Goal: Information Seeking & Learning: Learn about a topic

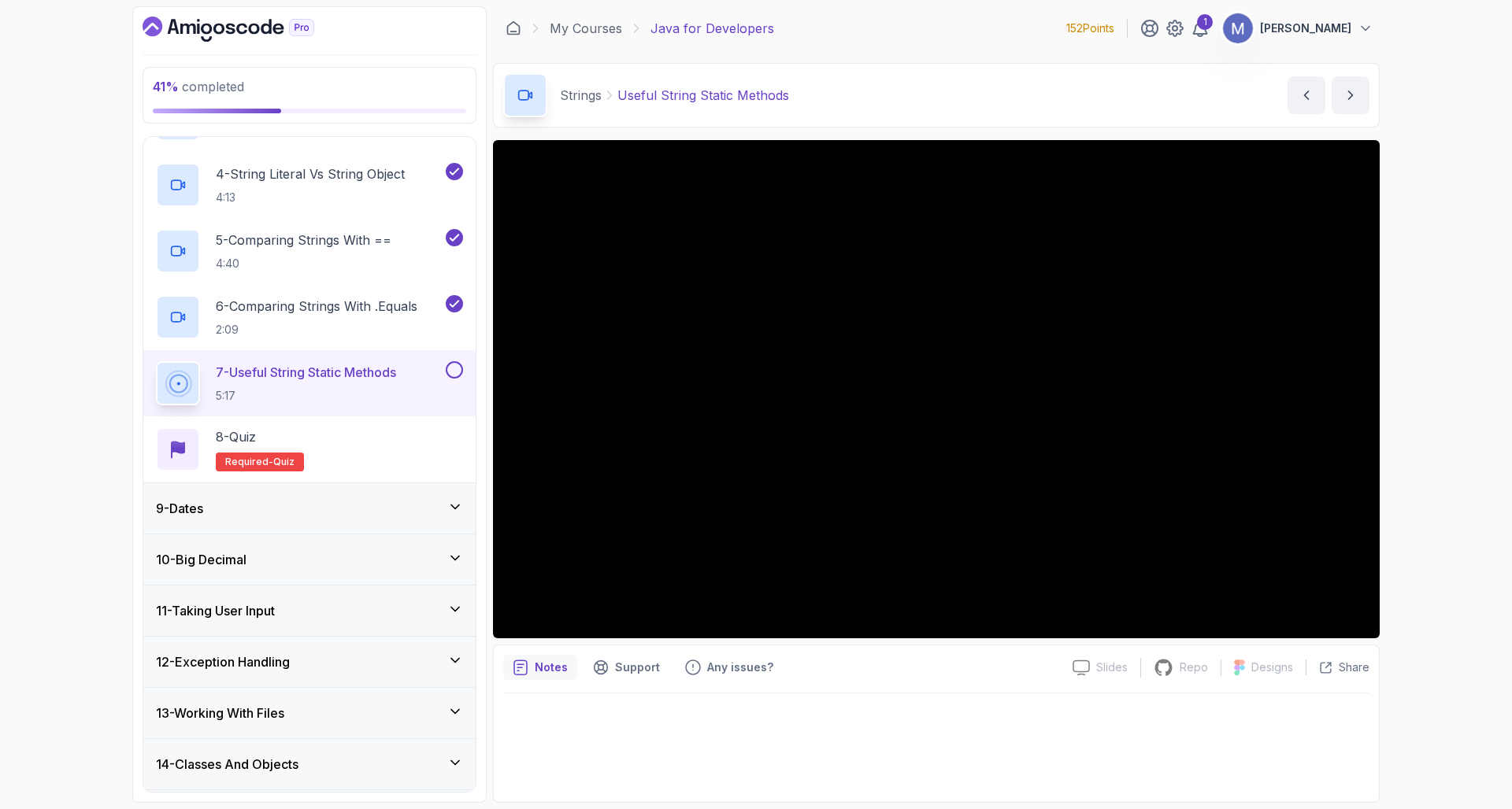
scroll to position [599, 0]
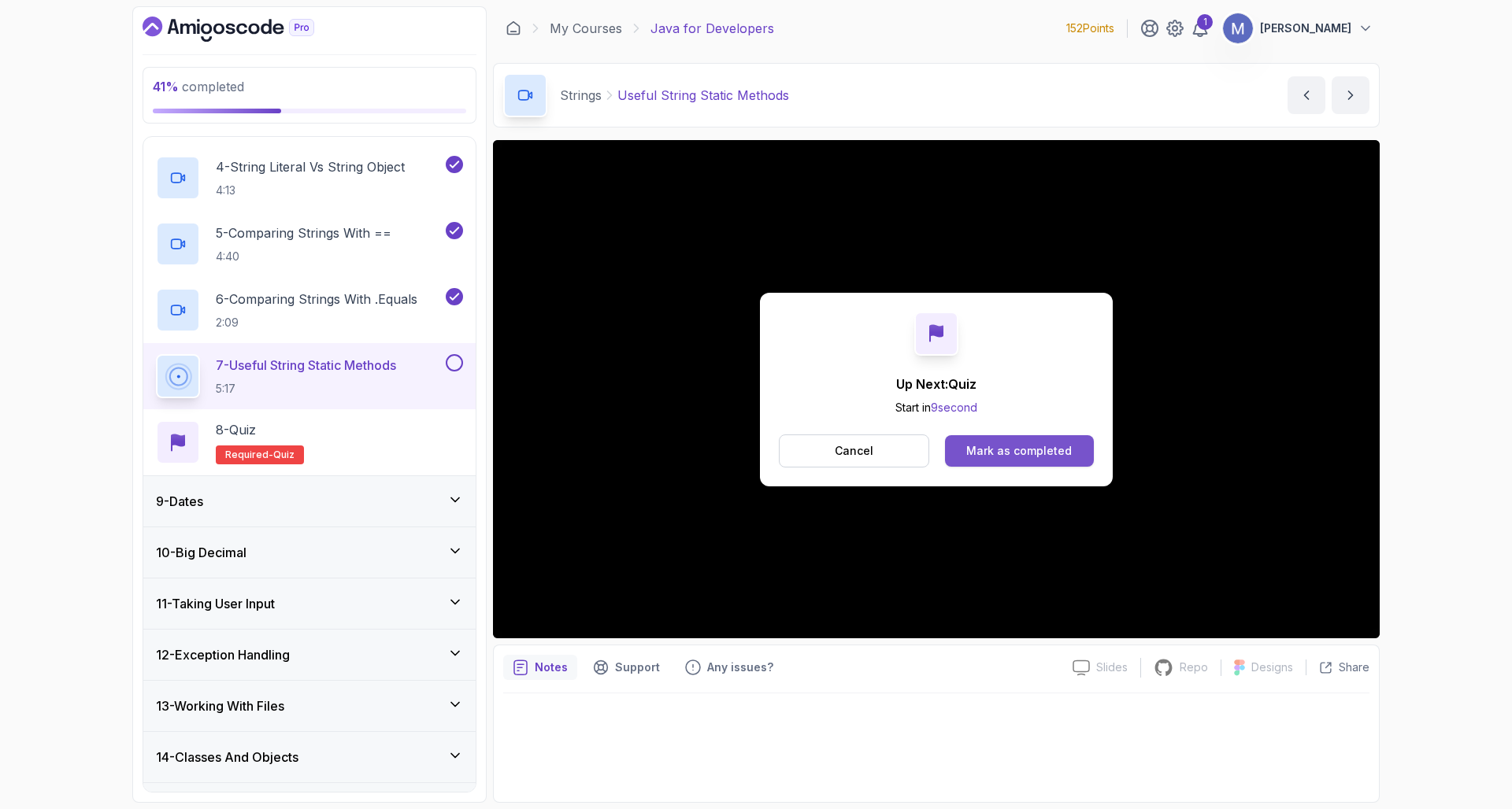
click at [1033, 449] on div "Mark as completed" at bounding box center [1018, 451] width 105 height 16
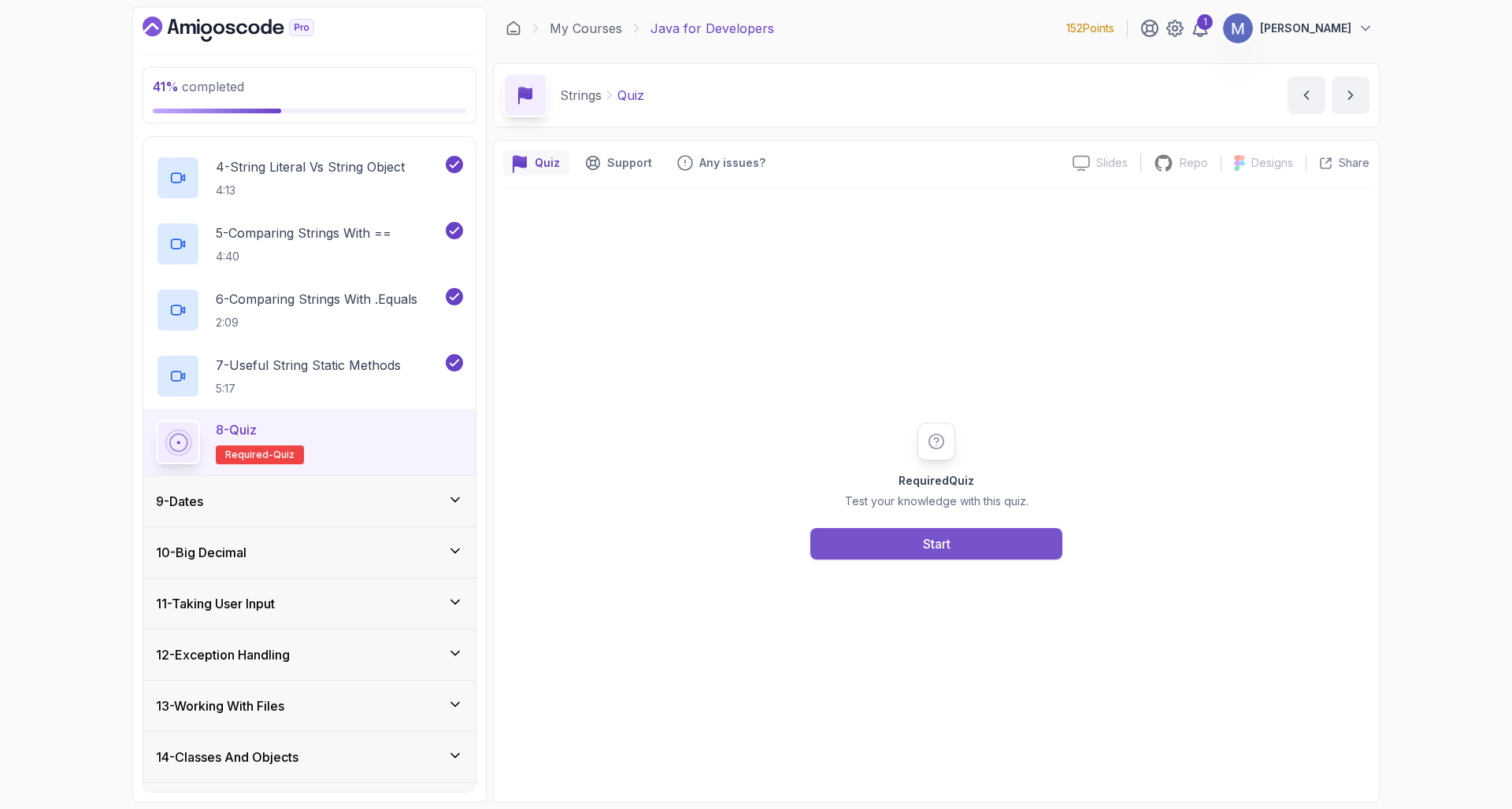
click at [952, 549] on button "Start" at bounding box center [936, 543] width 252 height 31
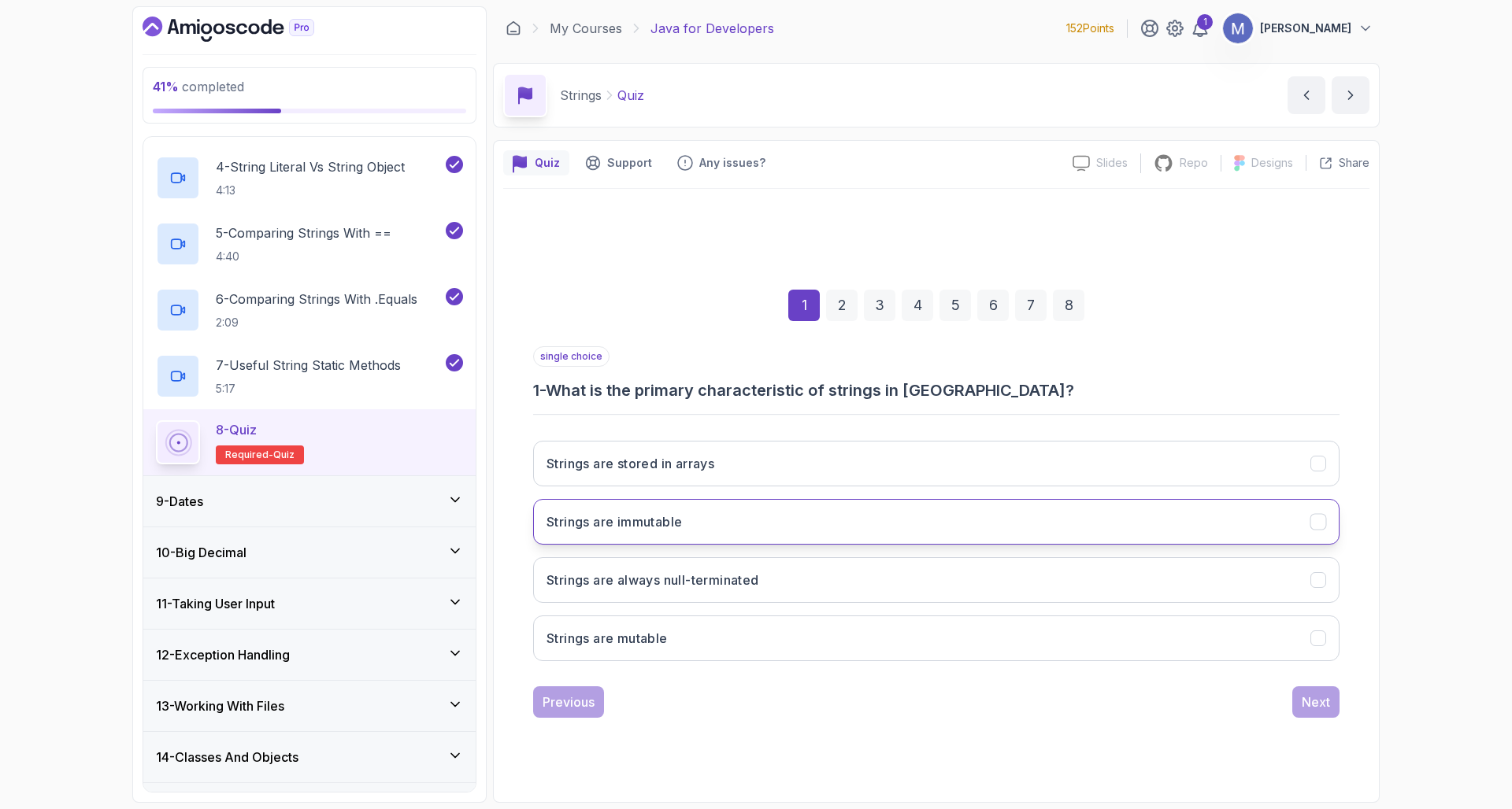
drag, startPoint x: 966, startPoint y: 518, endPoint x: 999, endPoint y: 519, distance: 33.0
click at [967, 518] on button "Strings are immutable" at bounding box center [935, 522] width 806 height 46
click at [1319, 691] on button "Next" at bounding box center [1315, 701] width 48 height 31
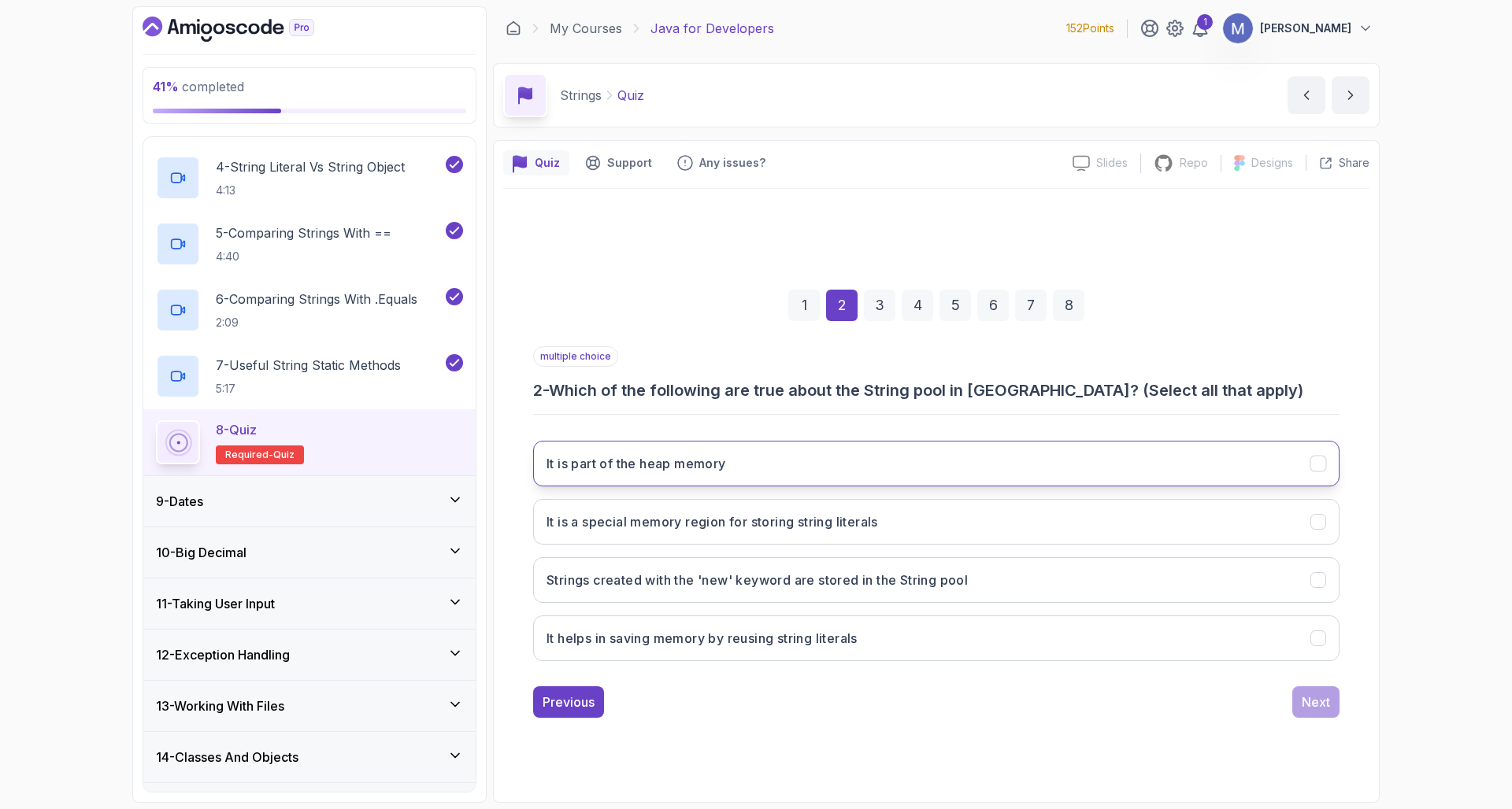
click at [920, 451] on button "It is part of the heap memory" at bounding box center [935, 463] width 806 height 46
click at [823, 524] on h3 "It is a special memory region for storing string literals" at bounding box center [712, 522] width 332 height 19
click at [767, 643] on h3 "It helps in saving memory by reusing string literals" at bounding box center [702, 638] width 311 height 19
click at [1339, 694] on button "Next" at bounding box center [1315, 701] width 48 height 31
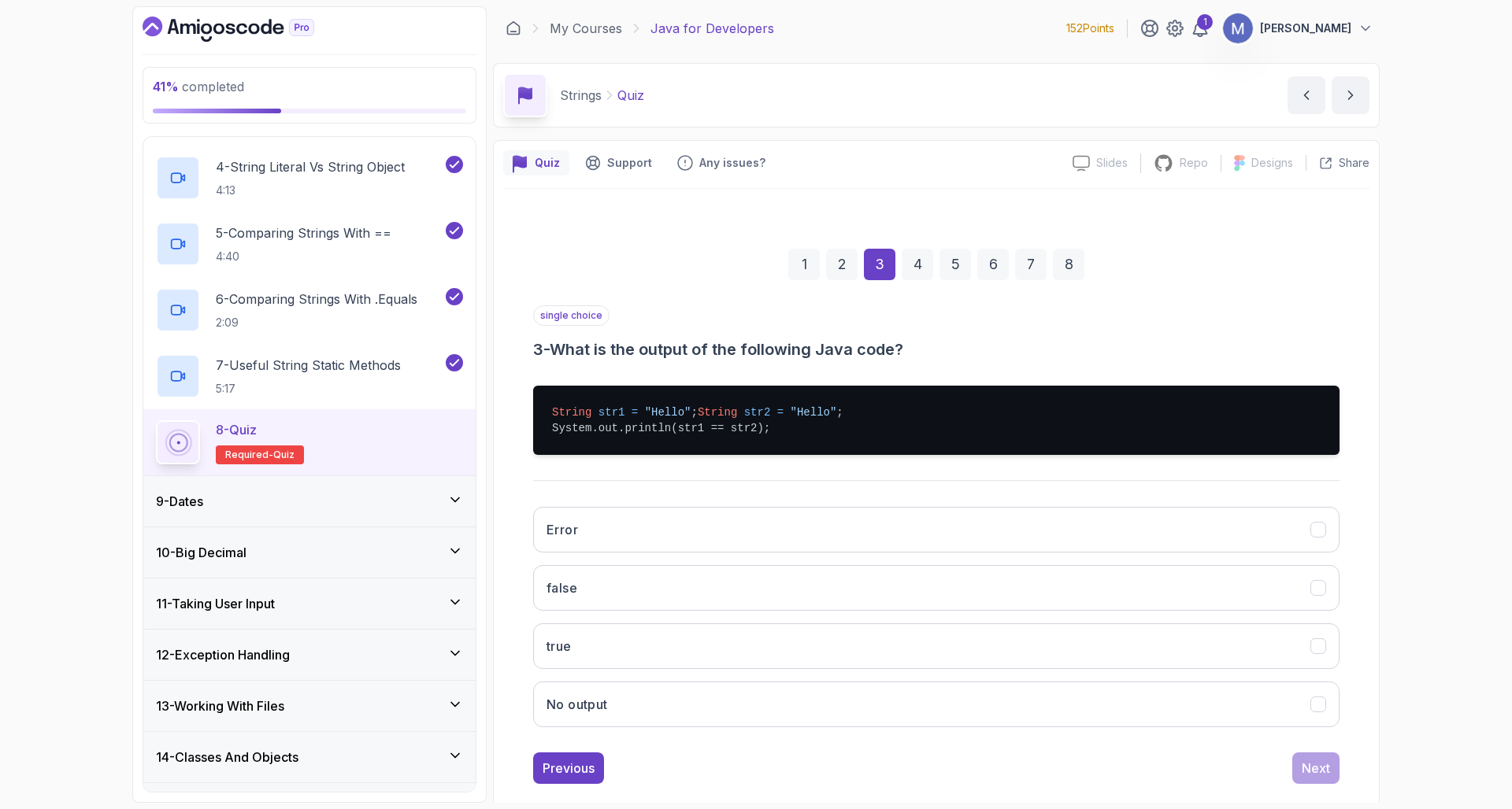
scroll to position [4, 0]
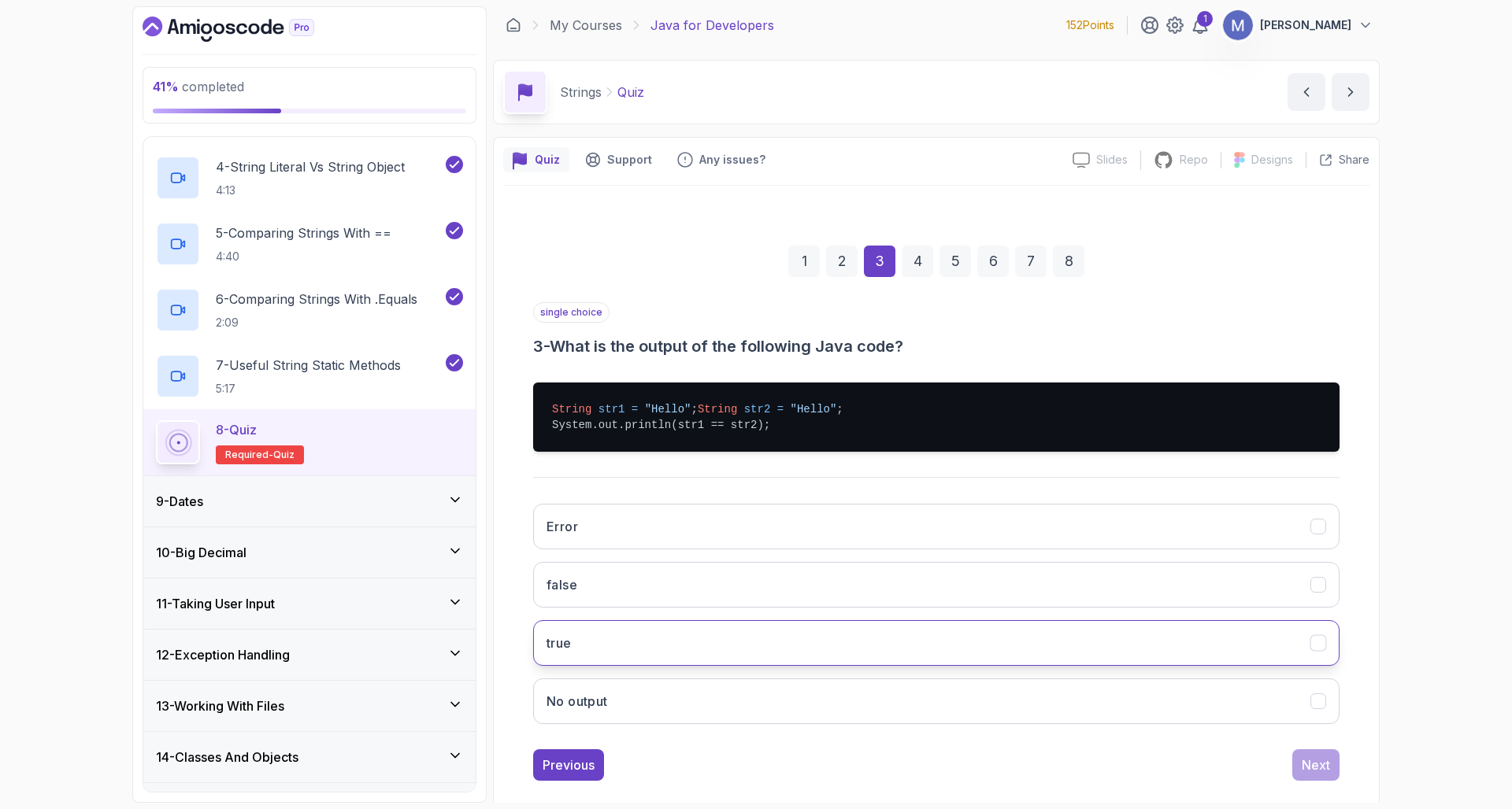
click at [747, 653] on button "true" at bounding box center [935, 643] width 806 height 46
click at [1296, 778] on button "Next" at bounding box center [1315, 764] width 48 height 31
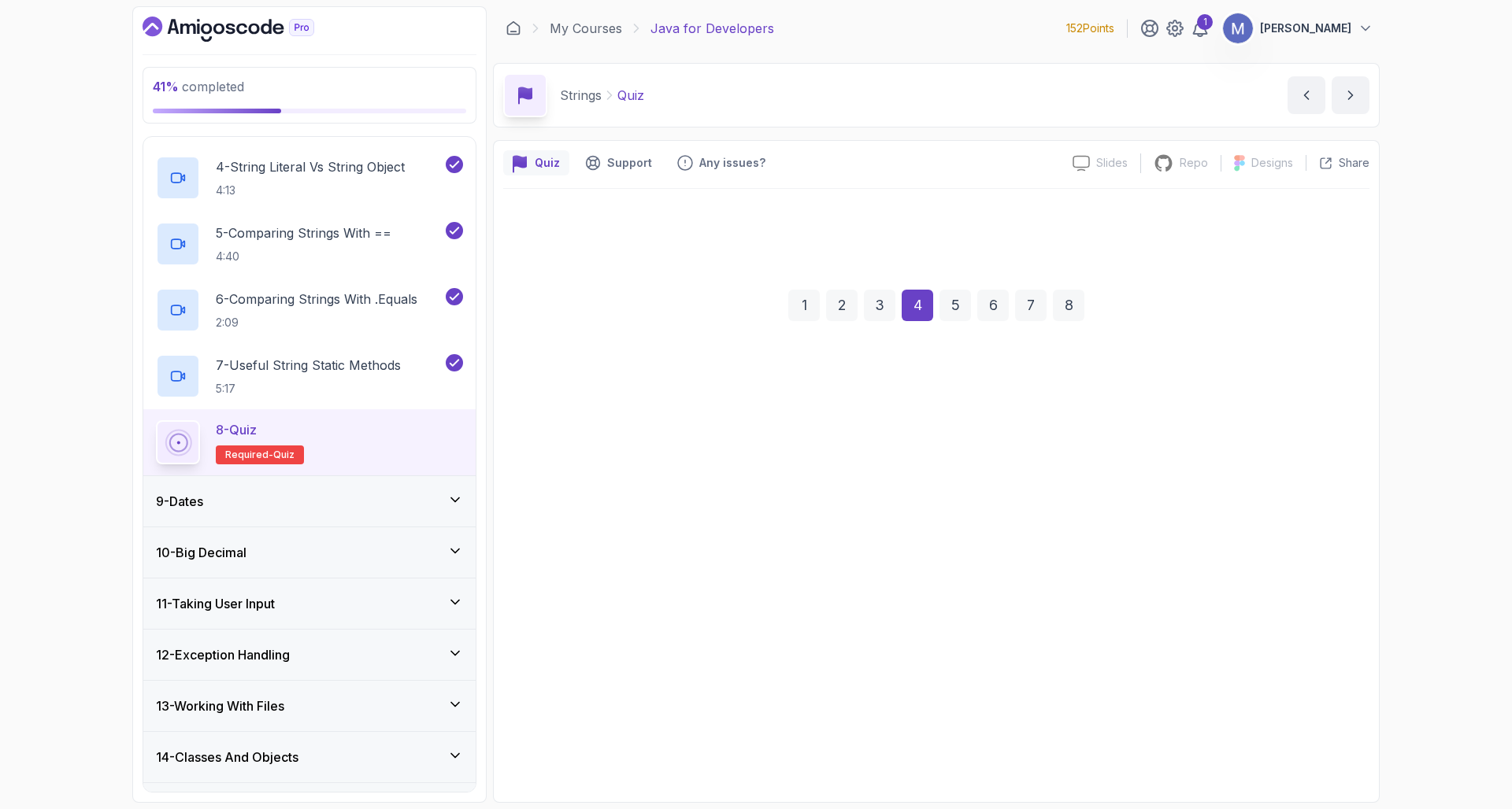
scroll to position [0, 0]
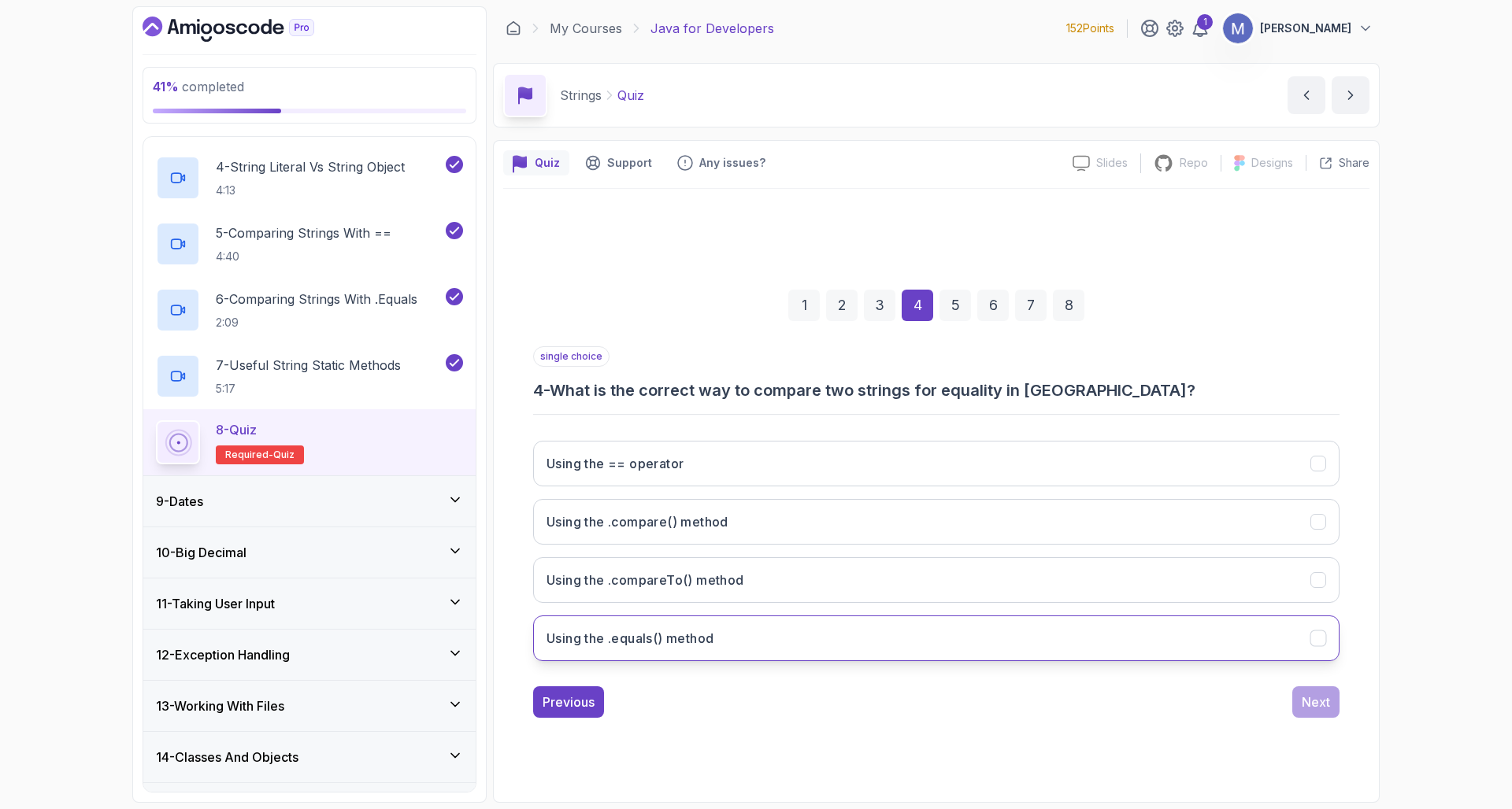
click at [726, 649] on button "Using the .equals() method" at bounding box center [935, 638] width 806 height 46
click at [1330, 702] on button "Next" at bounding box center [1315, 701] width 48 height 31
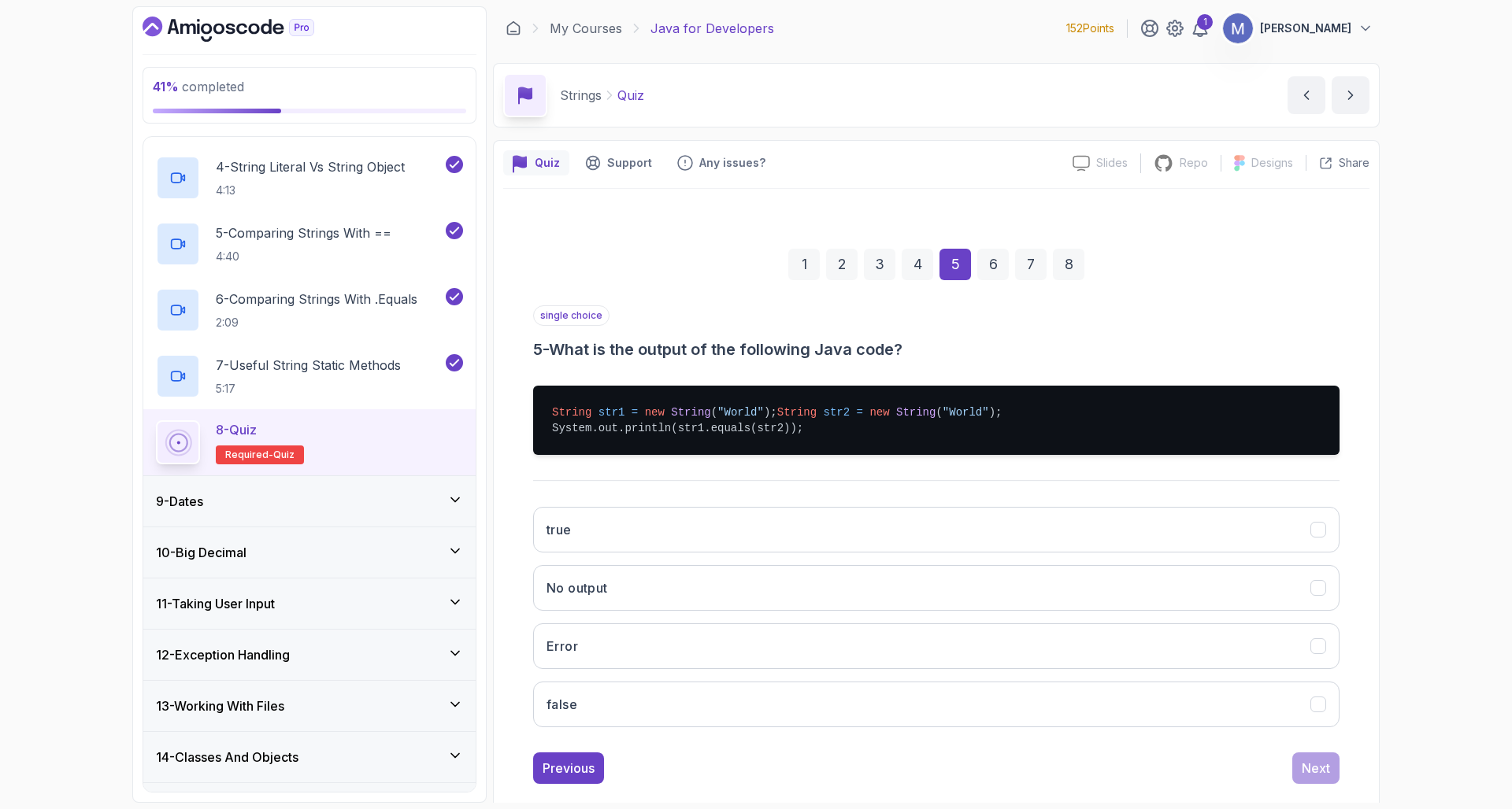
scroll to position [18, 0]
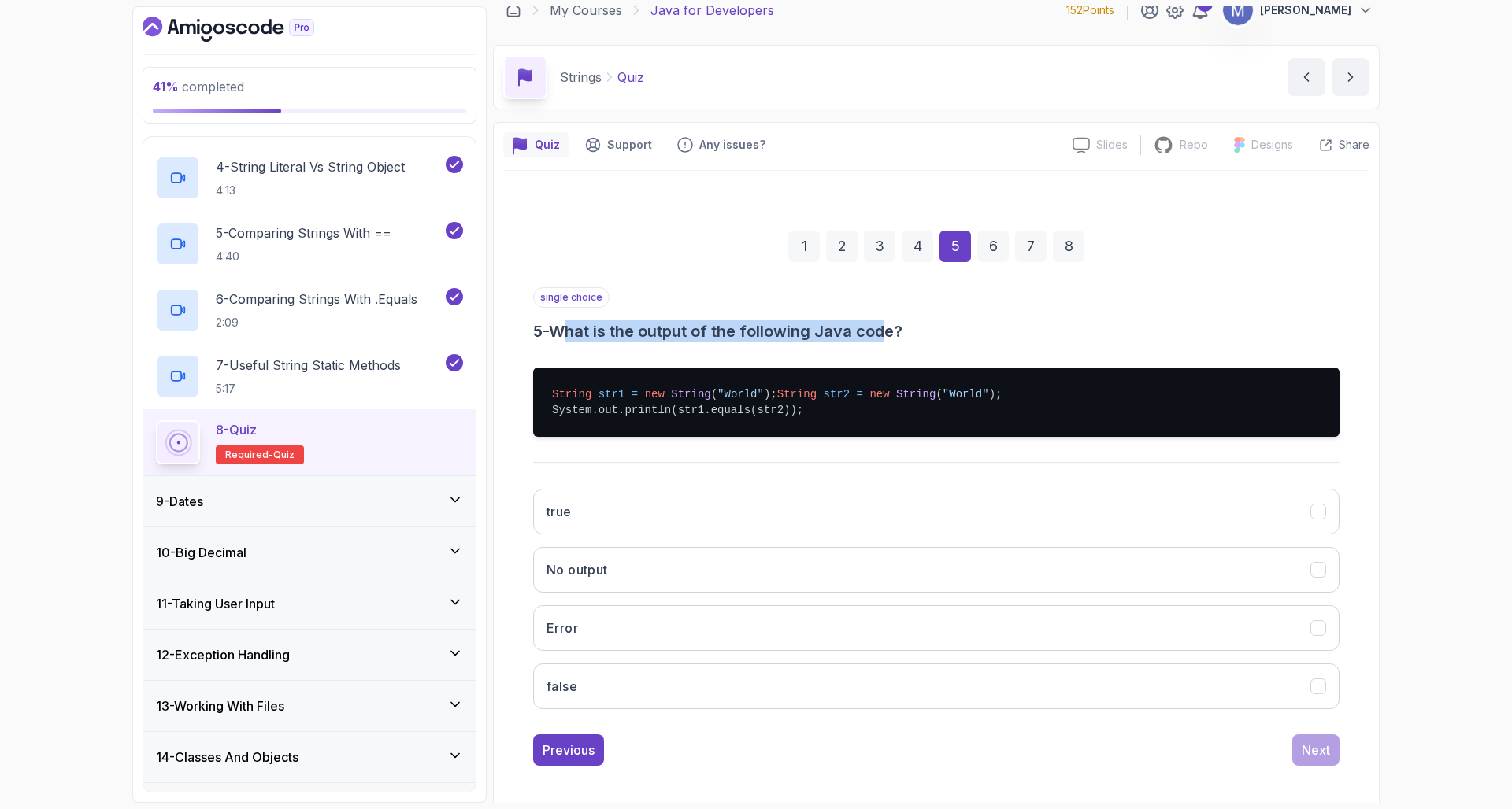
drag, startPoint x: 566, startPoint y: 331, endPoint x: 895, endPoint y: 335, distance: 329.0
click at [895, 335] on h3 "5 - What is the output of the following Java code?" at bounding box center [935, 331] width 806 height 22
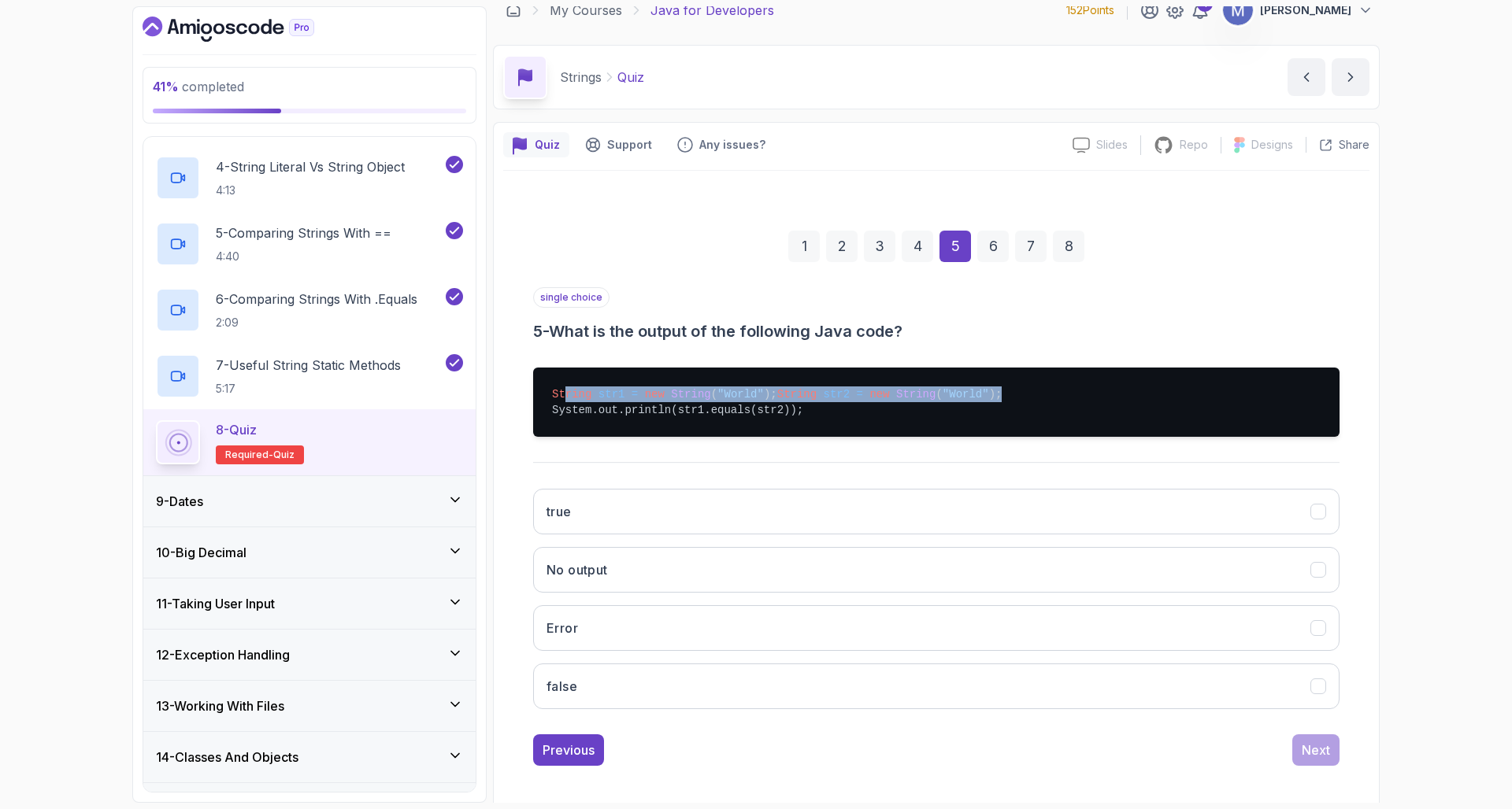
drag, startPoint x: 566, startPoint y: 389, endPoint x: 785, endPoint y: 407, distance: 219.7
click at [785, 407] on pre "String str1 = new String ( "World" ); String str2 = new String ( "World" ); Sys…" at bounding box center [935, 401] width 806 height 69
click at [887, 697] on button "false" at bounding box center [935, 686] width 806 height 46
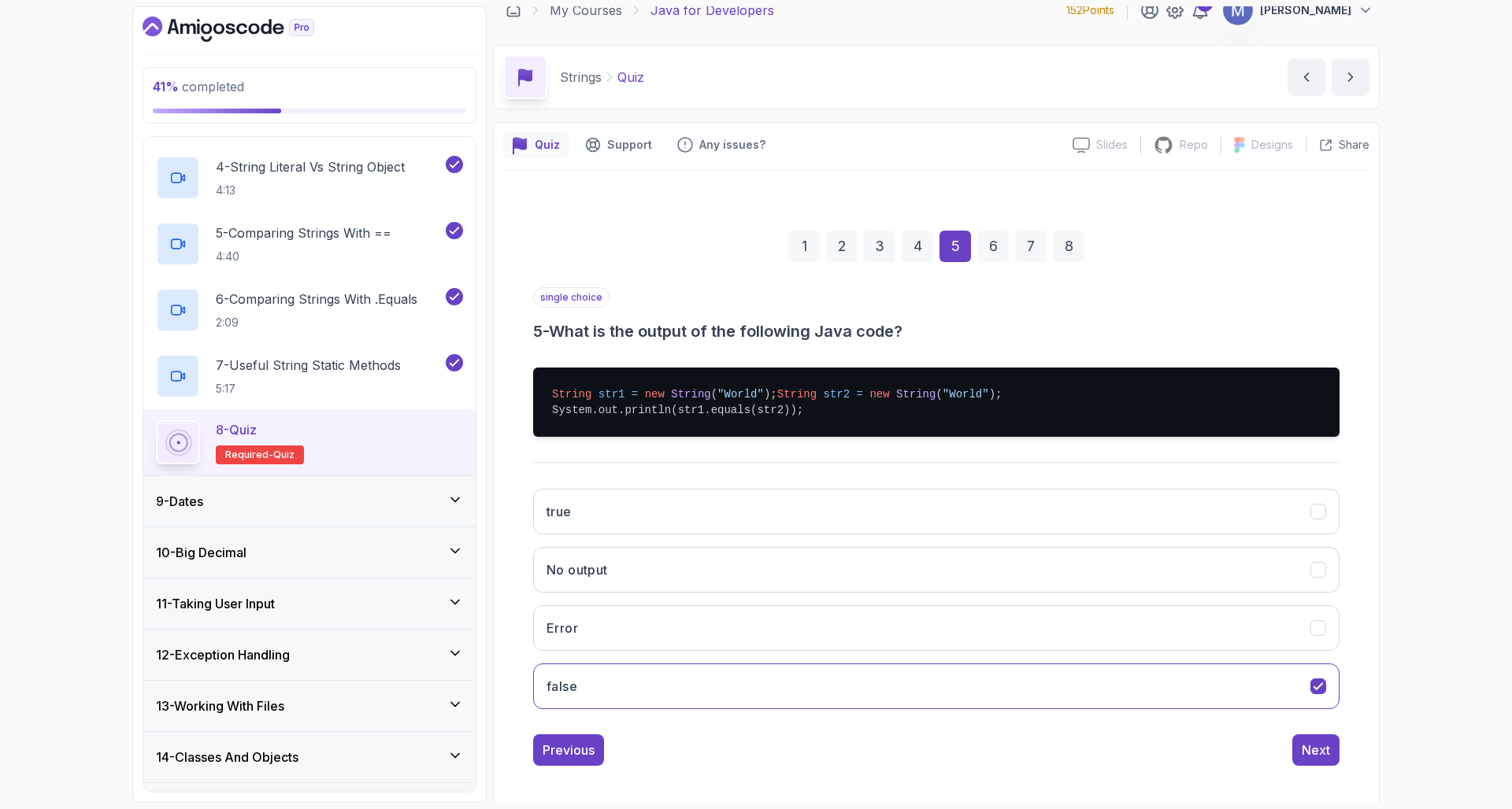
click at [1161, 766] on div "Previous Next" at bounding box center [935, 750] width 806 height 31
click at [677, 525] on button "true" at bounding box center [935, 511] width 806 height 46
click at [1328, 760] on div "Next" at bounding box center [1316, 750] width 29 height 19
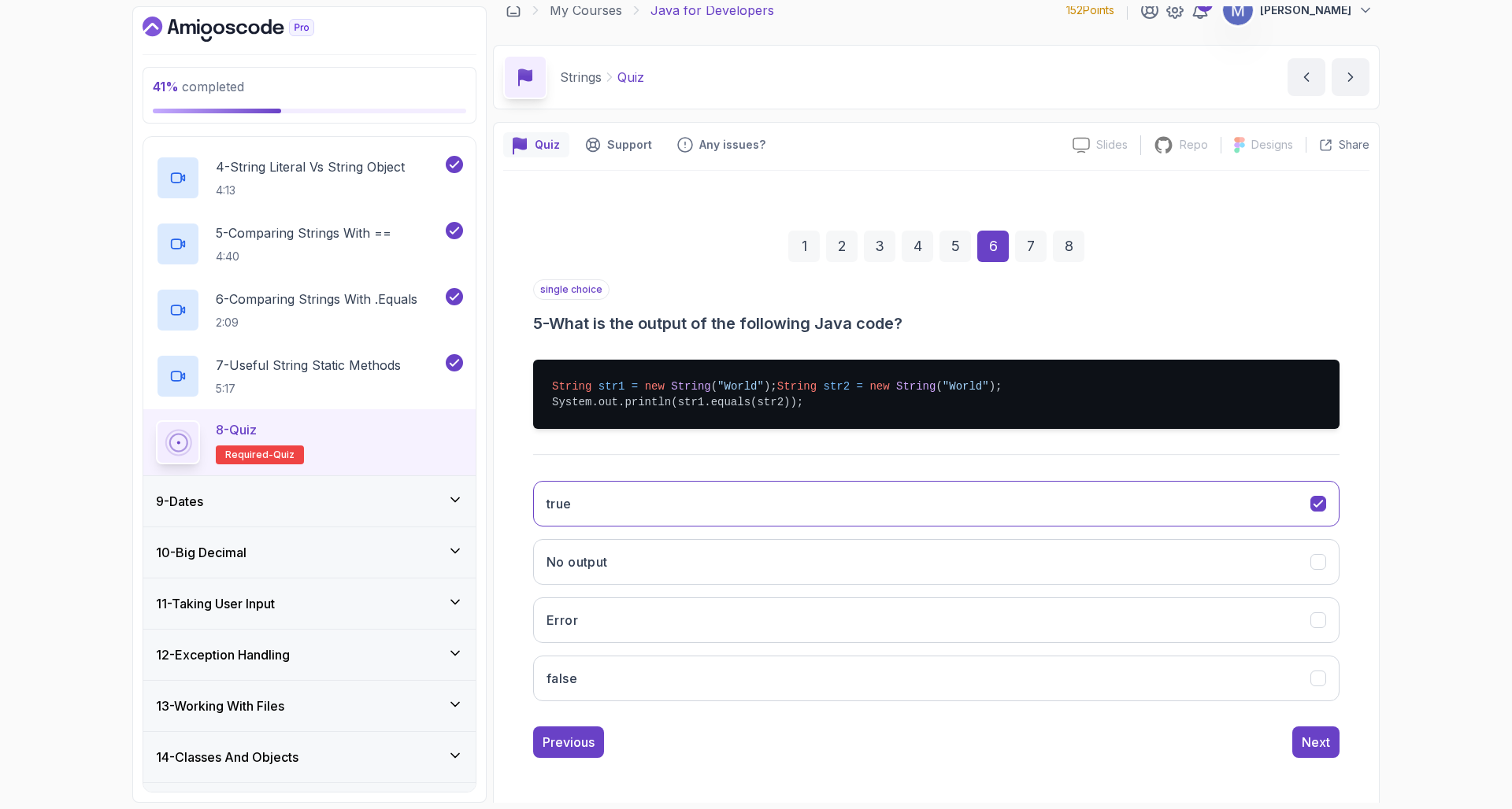
scroll to position [0, 0]
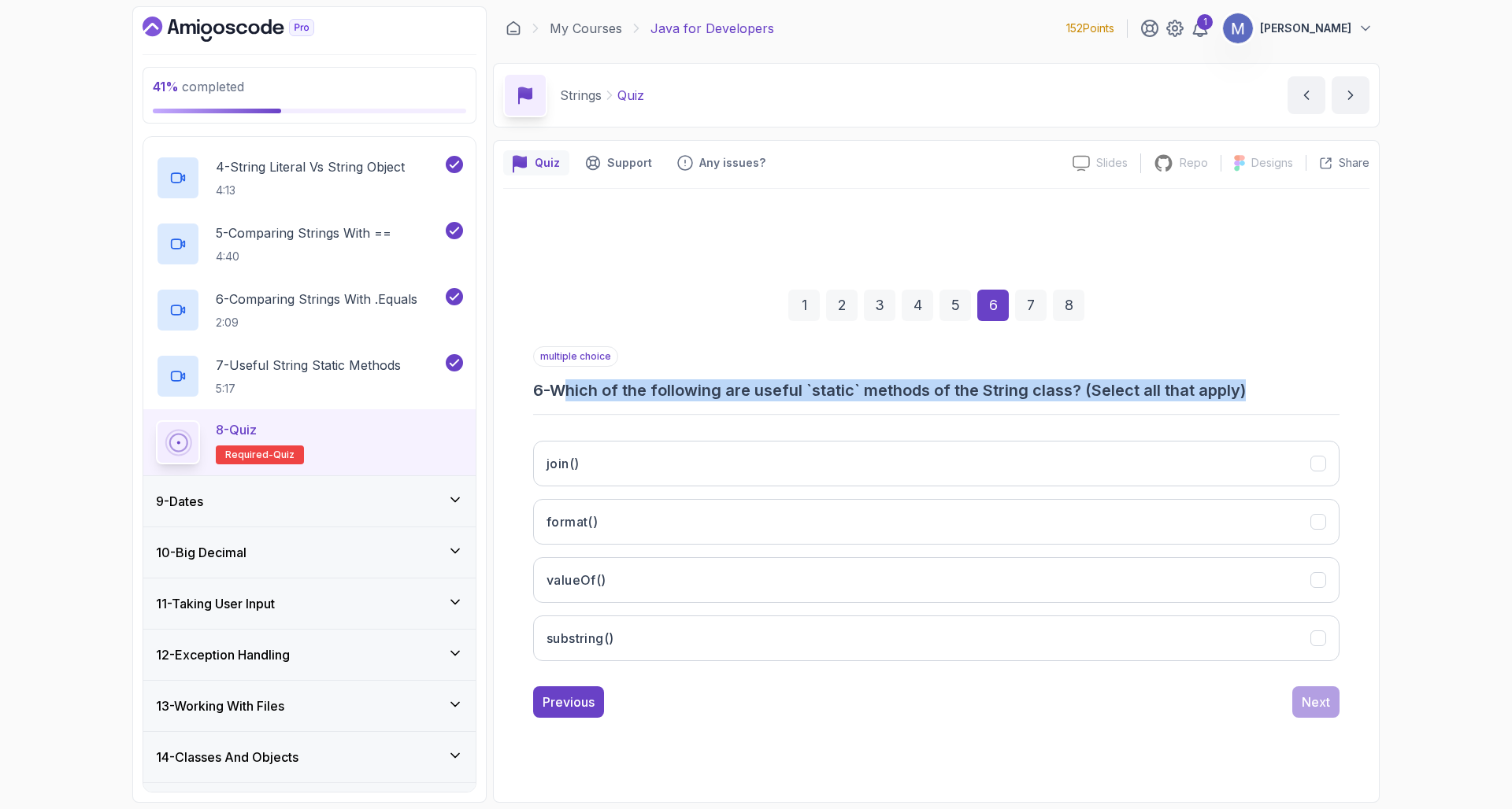
drag, startPoint x: 637, startPoint y: 394, endPoint x: 1258, endPoint y: 389, distance: 621.0
click at [1258, 389] on h3 "6 - Which of the following are useful `static` methods of the String class? (Se…" at bounding box center [935, 390] width 806 height 22
click at [620, 479] on button "join()" at bounding box center [935, 463] width 806 height 46
click at [621, 525] on button "format()" at bounding box center [935, 522] width 806 height 46
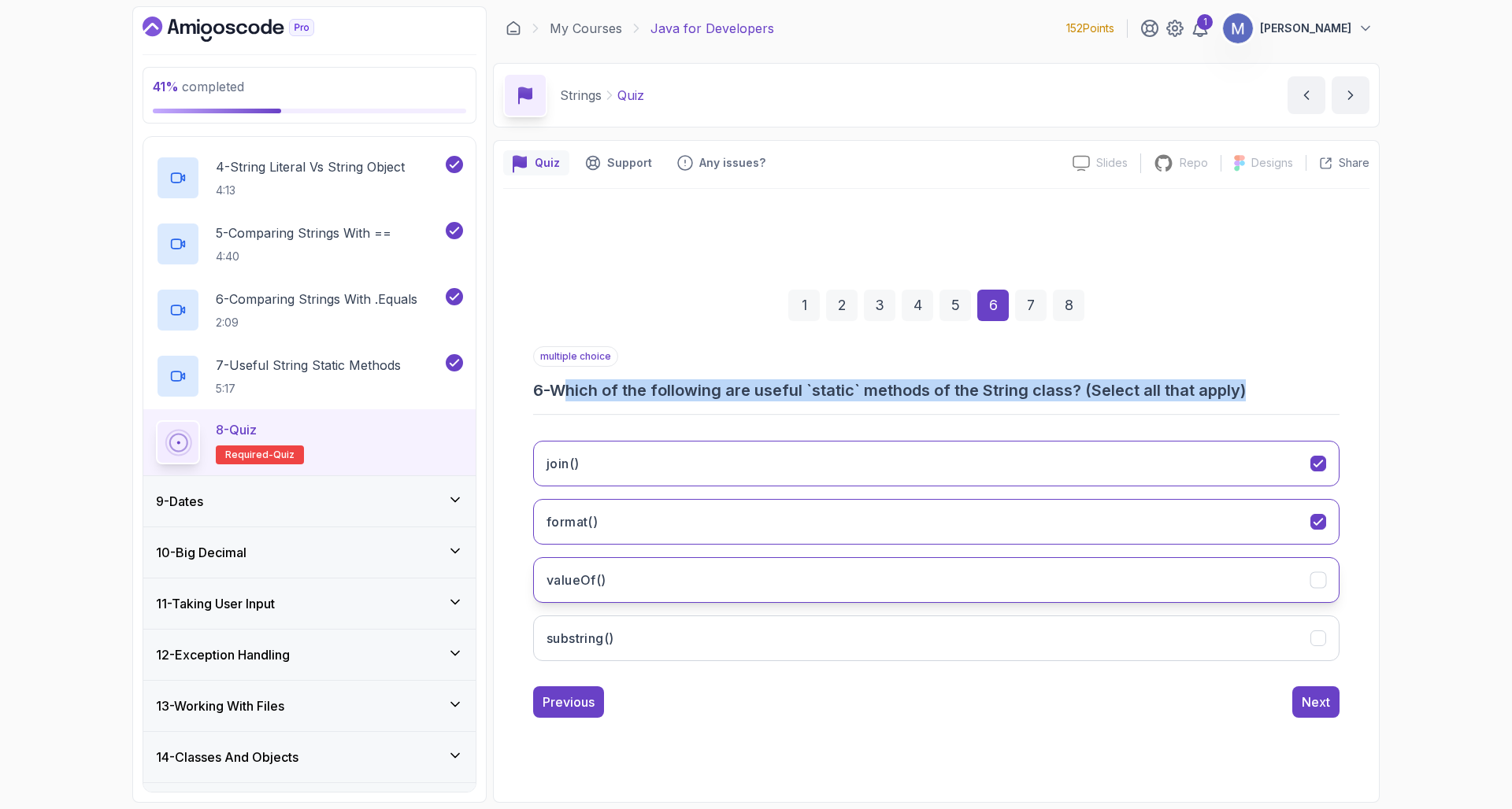
click at [633, 578] on button "valueOf()" at bounding box center [935, 579] width 806 height 46
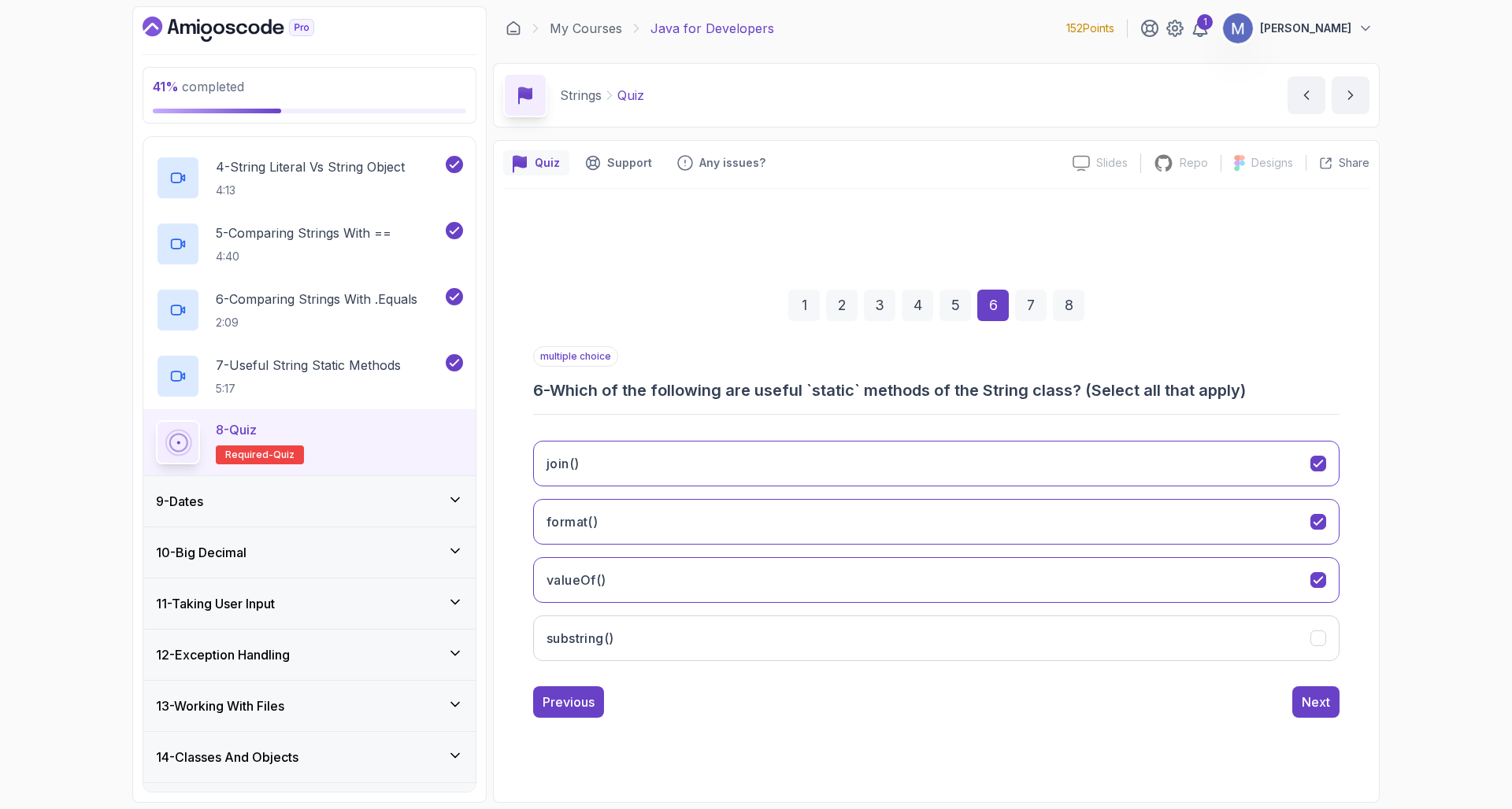
click at [1006, 693] on div "Previous Next" at bounding box center [935, 701] width 806 height 31
click at [957, 653] on button "substring()" at bounding box center [935, 638] width 806 height 46
click at [1313, 644] on div "substring()" at bounding box center [1318, 638] width 16 height 16
click at [1057, 711] on div "Previous Next" at bounding box center [935, 701] width 806 height 31
drag, startPoint x: 818, startPoint y: 379, endPoint x: 881, endPoint y: 383, distance: 63.1
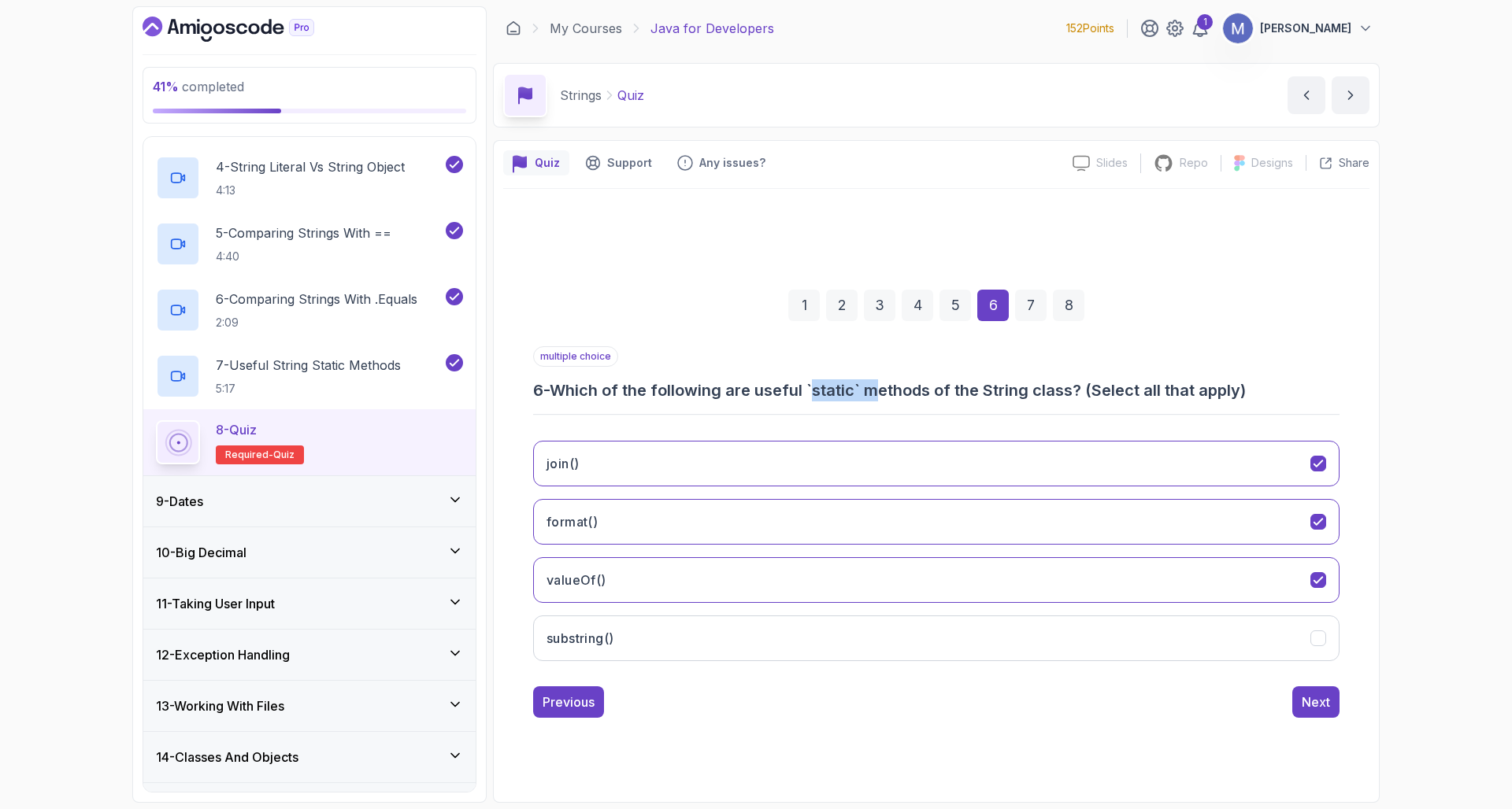
click at [881, 383] on h3 "6 - Which of the following are useful `static` methods of the String class? (Se…" at bounding box center [935, 390] width 806 height 22
click at [1013, 393] on h3 "6 - Which of the following are useful `static` methods of the String class? (Se…" at bounding box center [935, 390] width 806 height 22
click at [1307, 694] on div "Next" at bounding box center [1316, 701] width 29 height 19
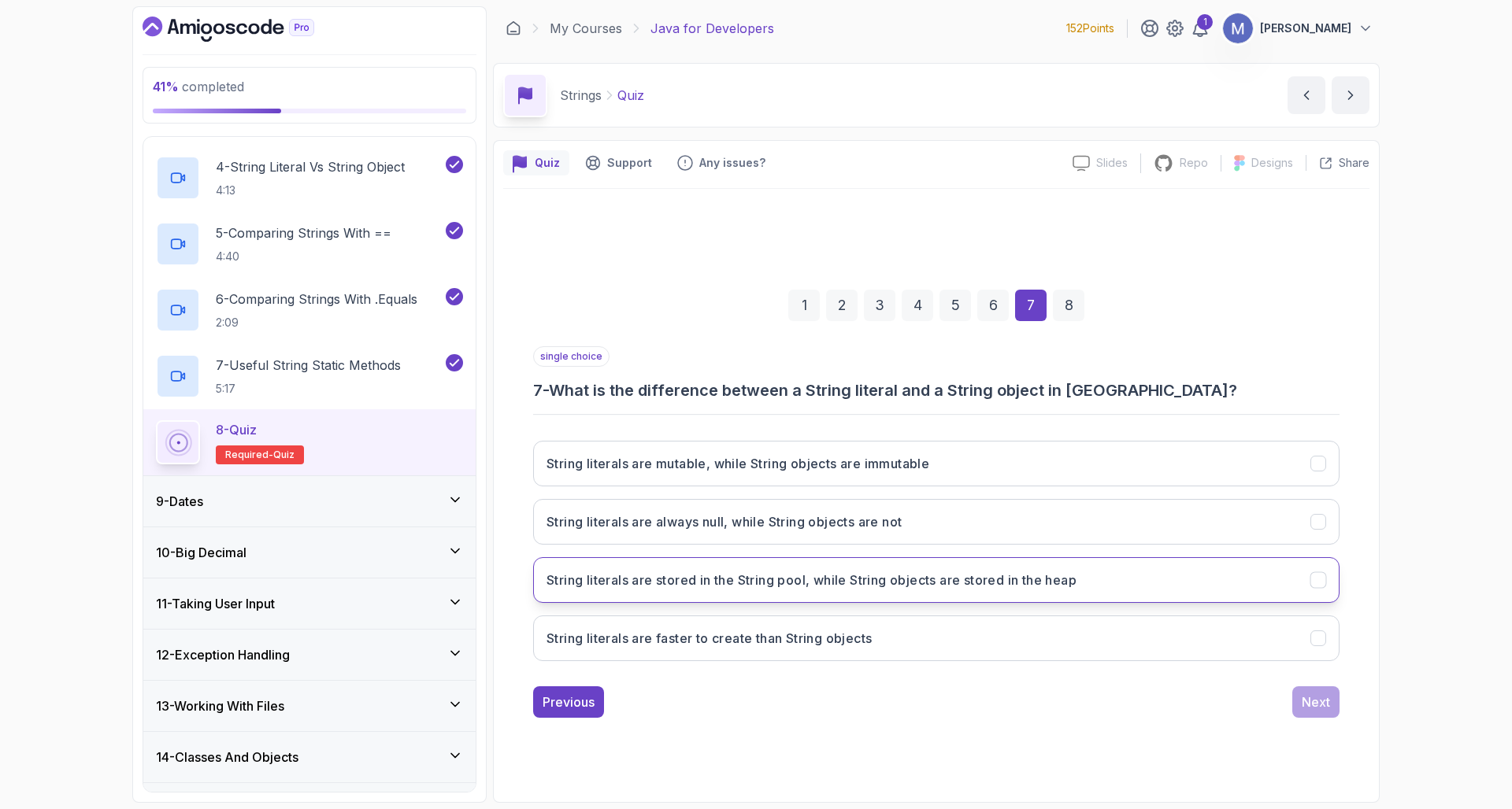
click at [800, 588] on h3 "String literals are stored in the String pool, while String objects are stored …" at bounding box center [811, 579] width 530 height 19
click at [1080, 646] on button "String literals are faster to create than String objects" at bounding box center [935, 638] width 806 height 46
click at [1063, 598] on button "String literals are stored in the String pool, while String objects are stored …" at bounding box center [935, 579] width 806 height 46
click at [1314, 705] on div "Next" at bounding box center [1316, 701] width 29 height 19
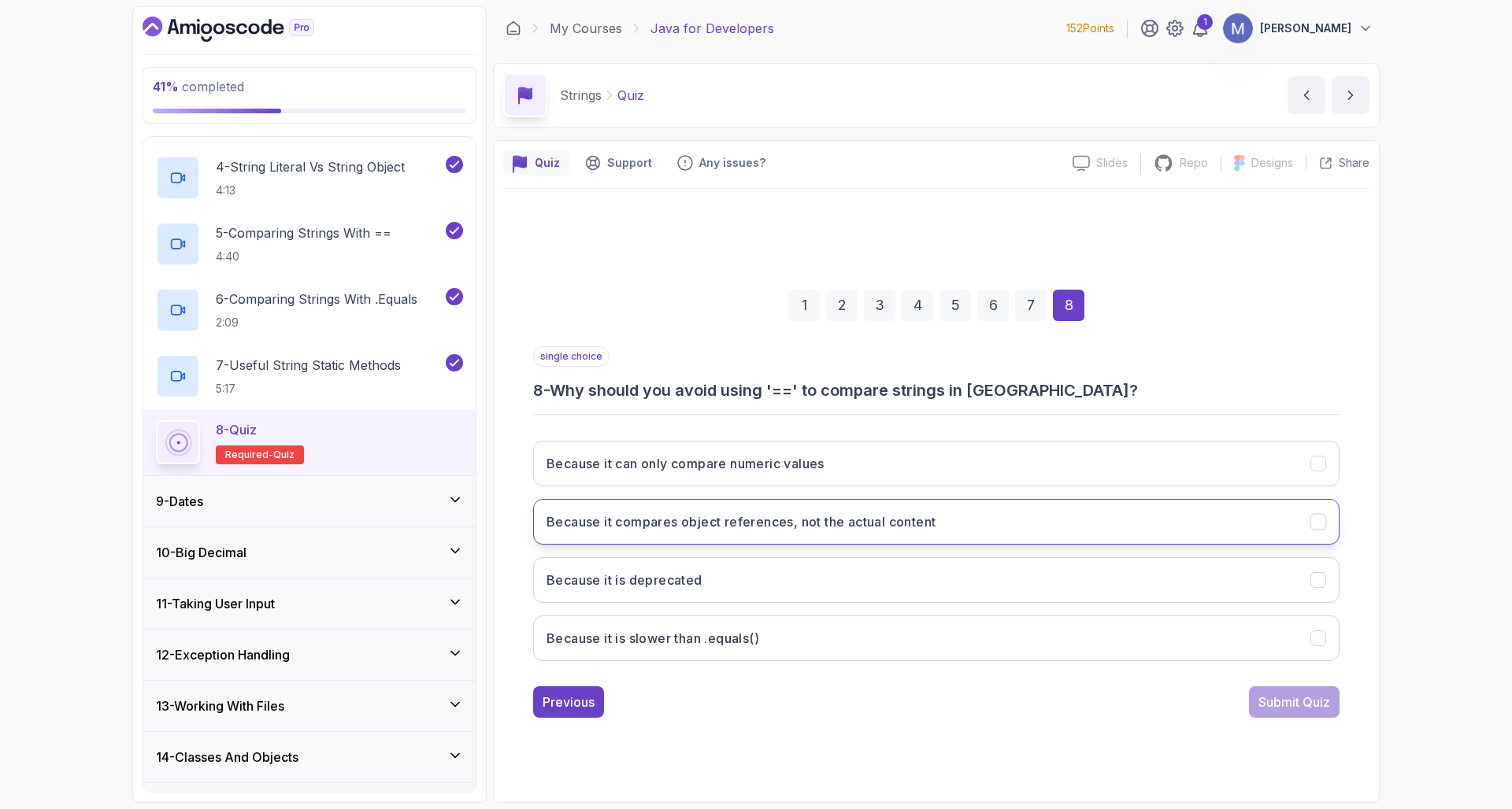
click at [632, 529] on h3 "Because it compares object references, not the actual content" at bounding box center [740, 522] width 389 height 19
click at [1306, 699] on div "Submit Quiz" at bounding box center [1294, 701] width 72 height 19
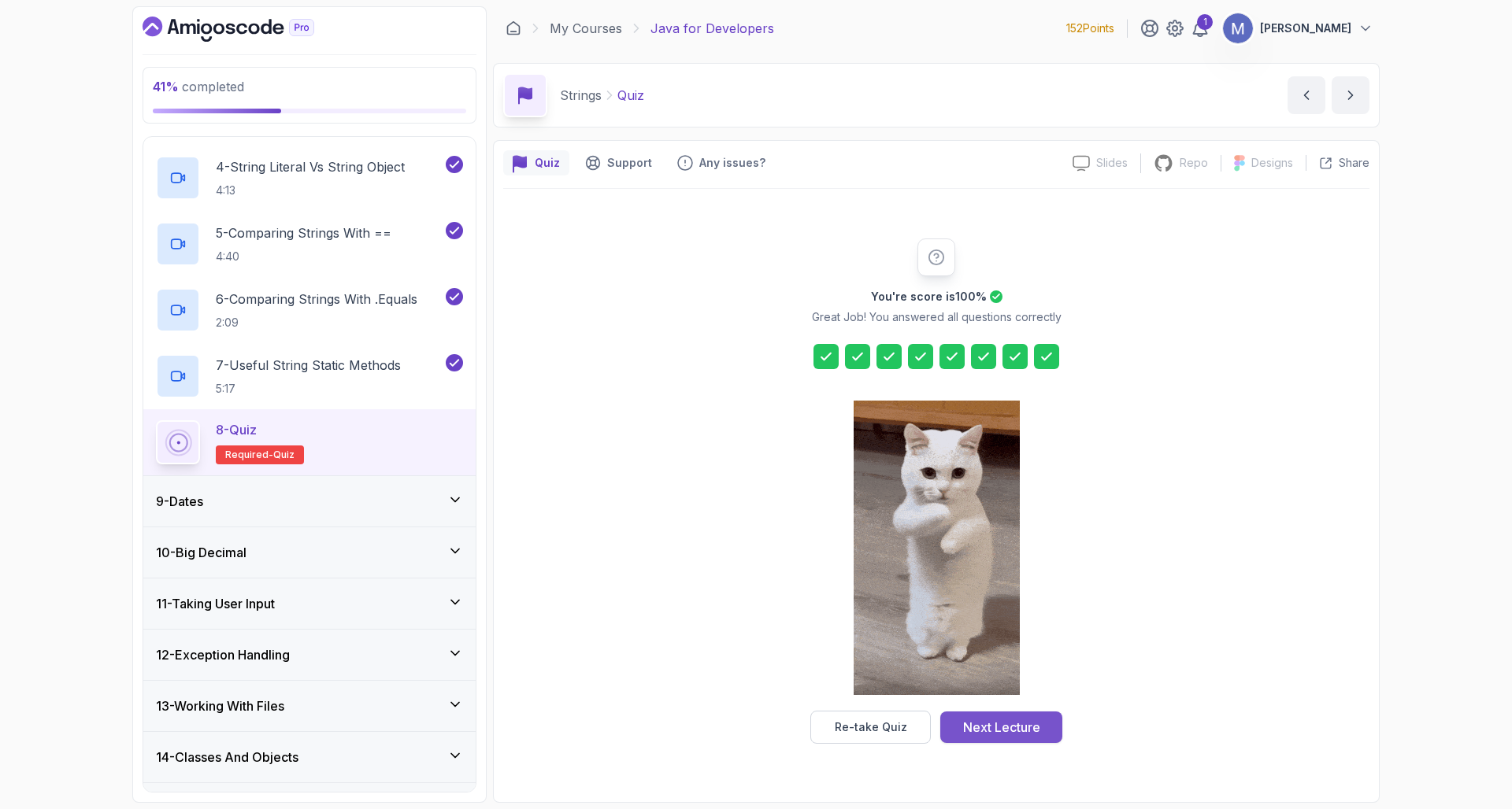
click at [1001, 729] on div "Next Lecture" at bounding box center [1002, 726] width 77 height 19
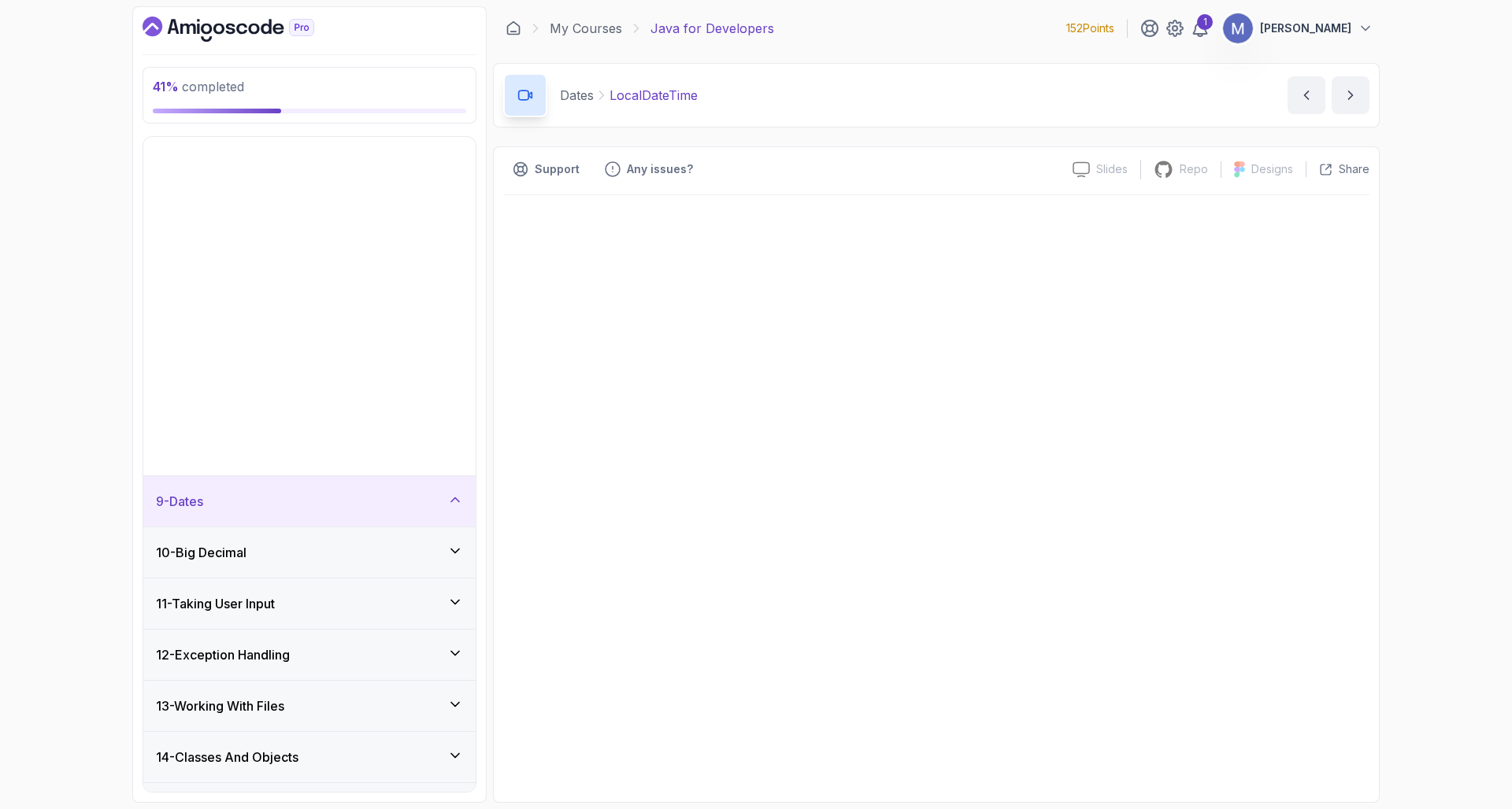
scroll to position [317, 0]
